Goal: Transaction & Acquisition: Purchase product/service

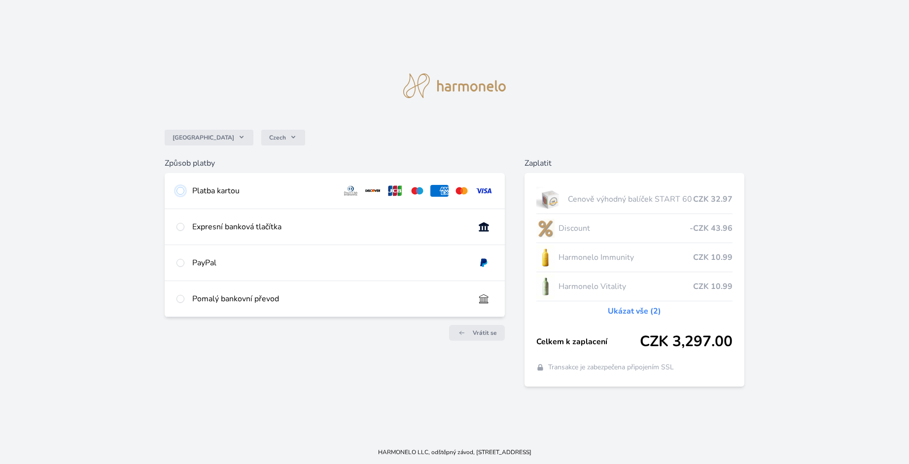
click at [182, 188] on input "radio" at bounding box center [181, 191] width 8 height 8
radio input "true"
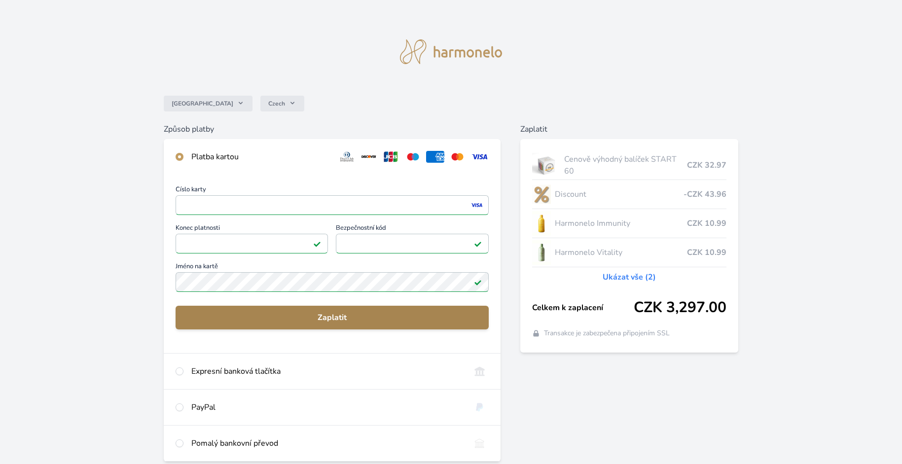
click at [345, 317] on span "Zaplatit" at bounding box center [332, 318] width 298 height 12
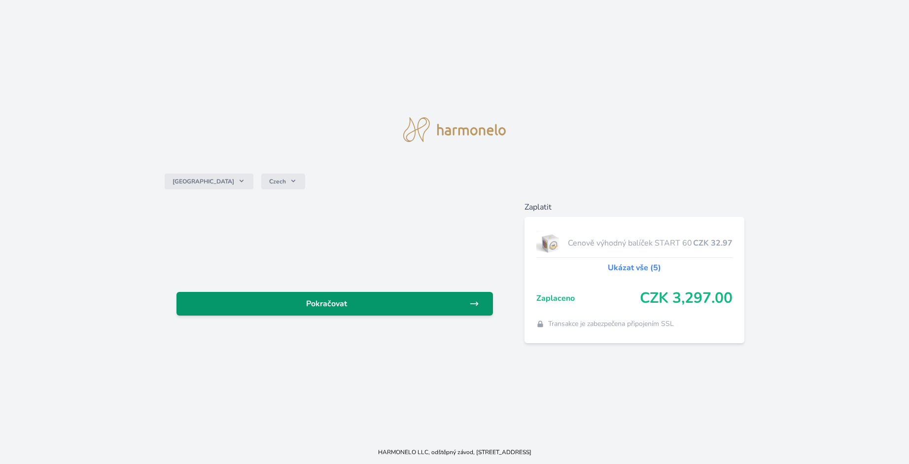
click at [339, 300] on span "Pokračovat" at bounding box center [326, 304] width 285 height 12
